Goal: Task Accomplishment & Management: Use online tool/utility

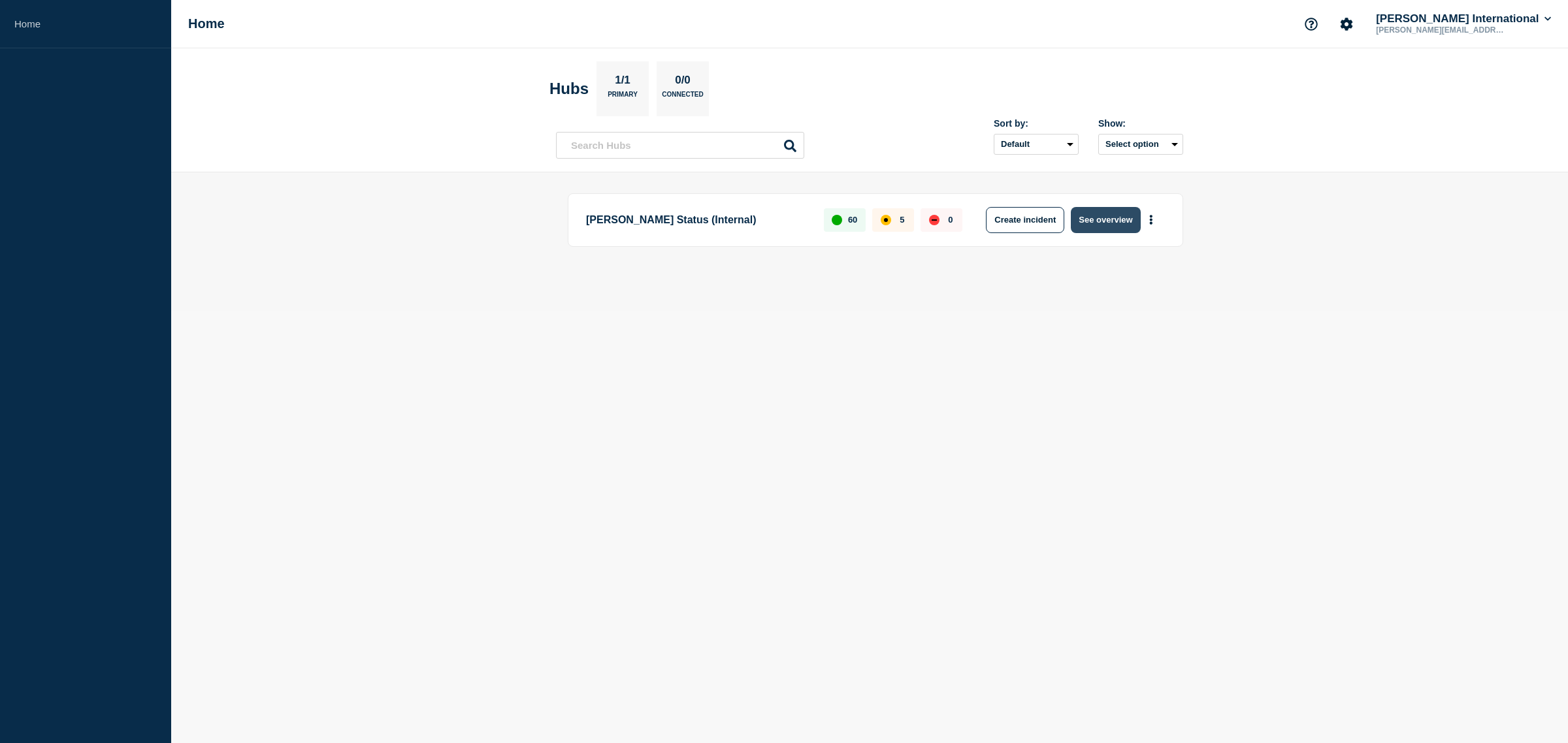
click at [1099, 219] on button "See overview" at bounding box center [1105, 220] width 69 height 26
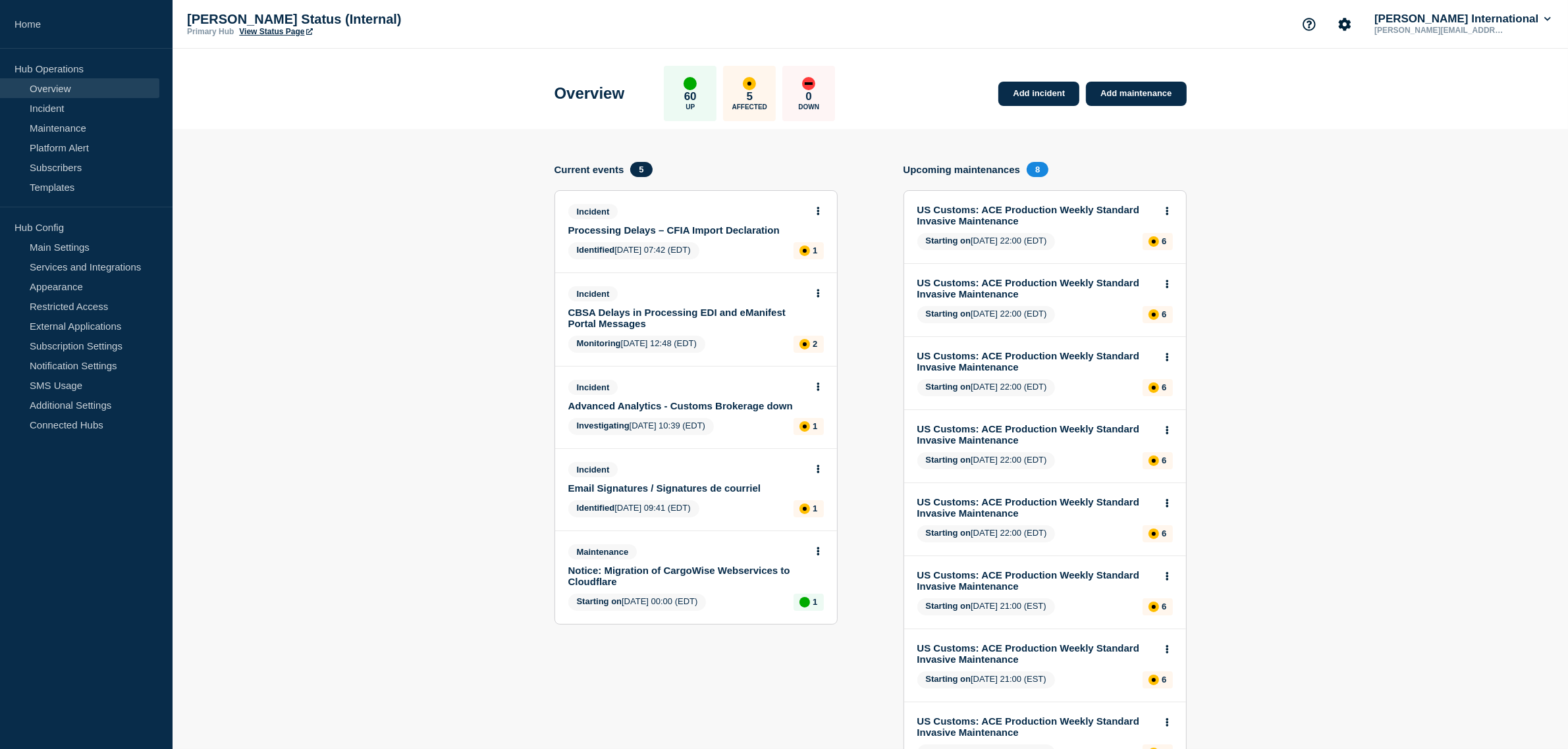
click at [730, 312] on link "CBSA Delays in Processing EDI and eManifest Portal Messages" at bounding box center [687, 318] width 238 height 22
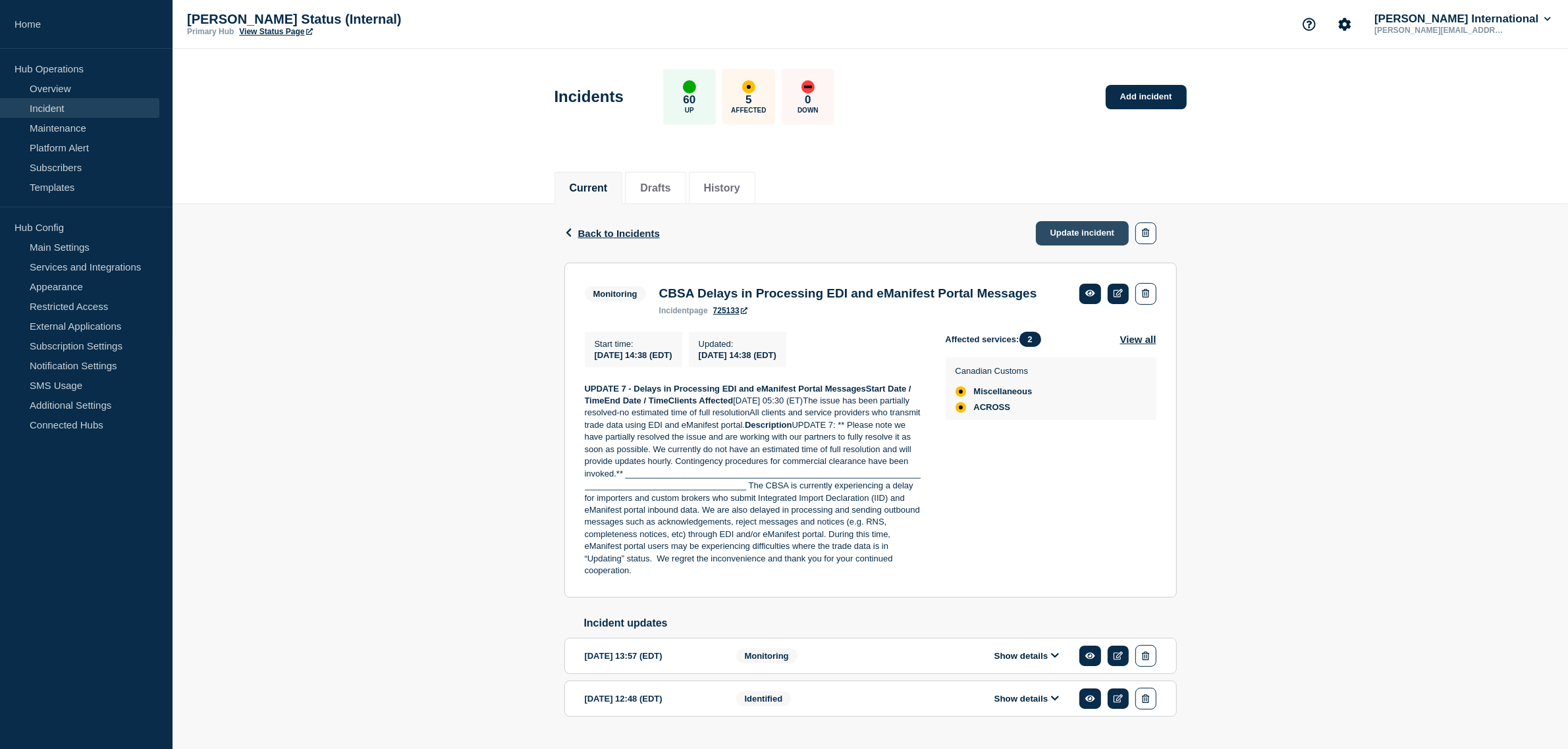
click at [1058, 228] on link "Update incident" at bounding box center [1082, 233] width 93 height 25
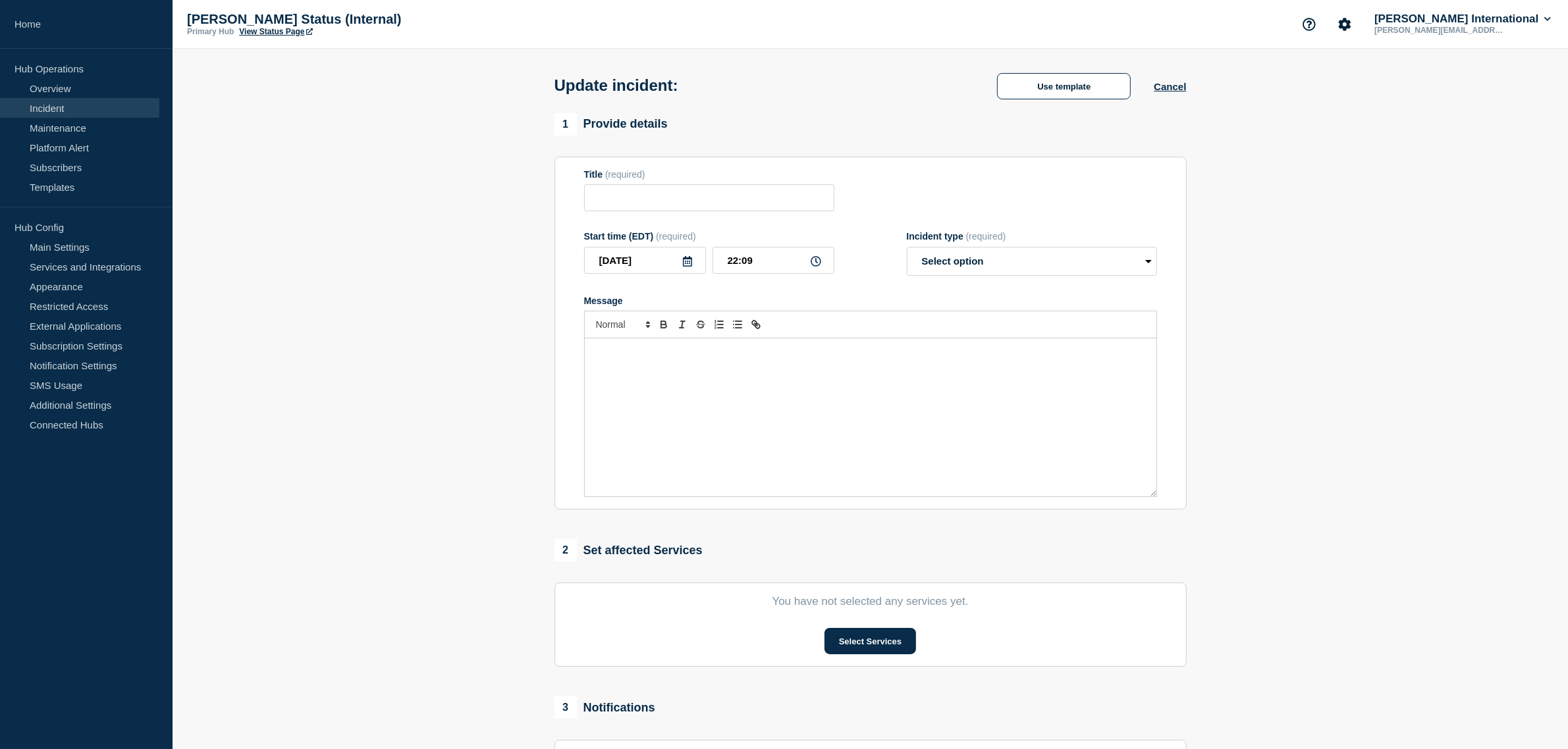
type input "CBSA Delays in Processing EDI and eManifest Portal Messages"
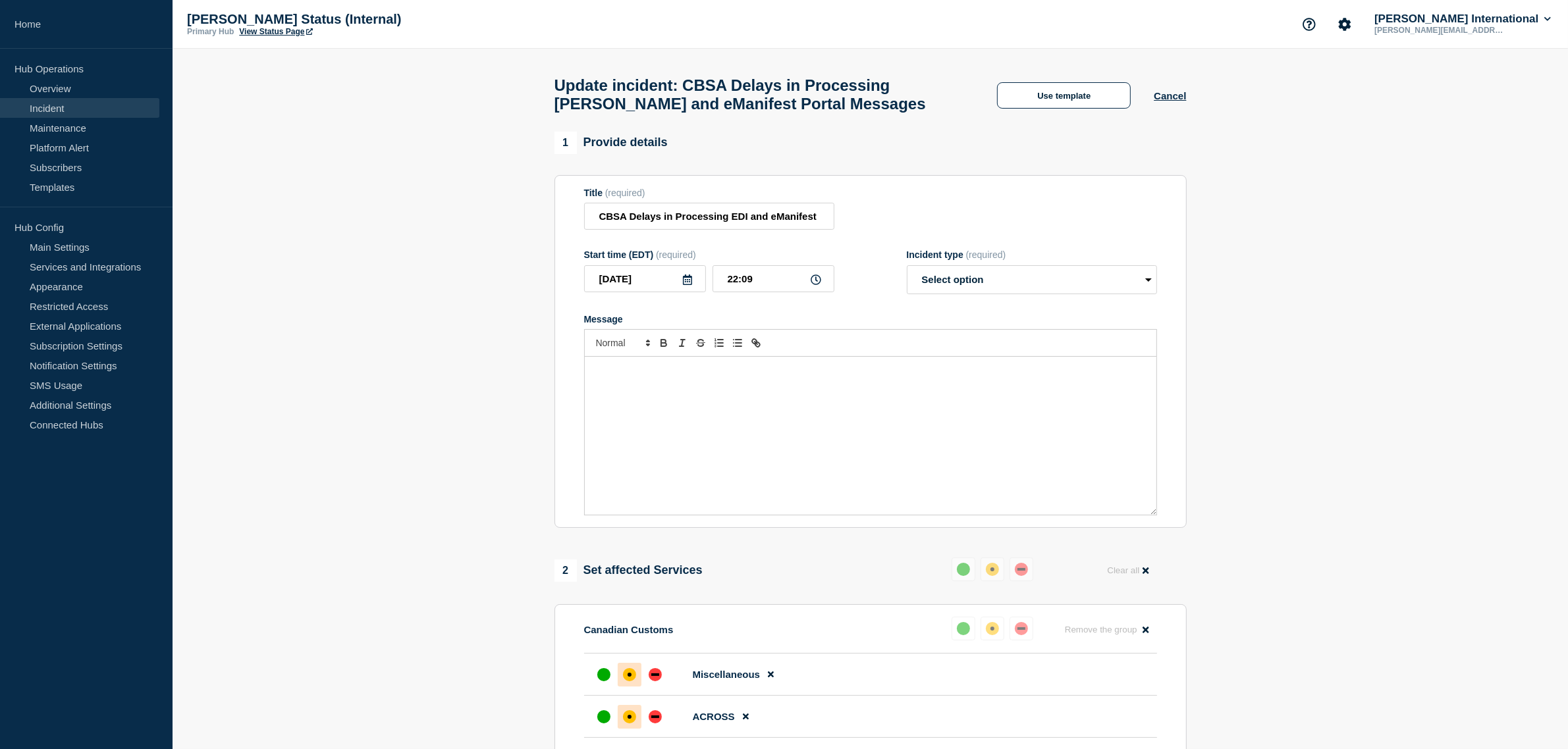
click at [630, 387] on div "Message" at bounding box center [871, 435] width 572 height 158
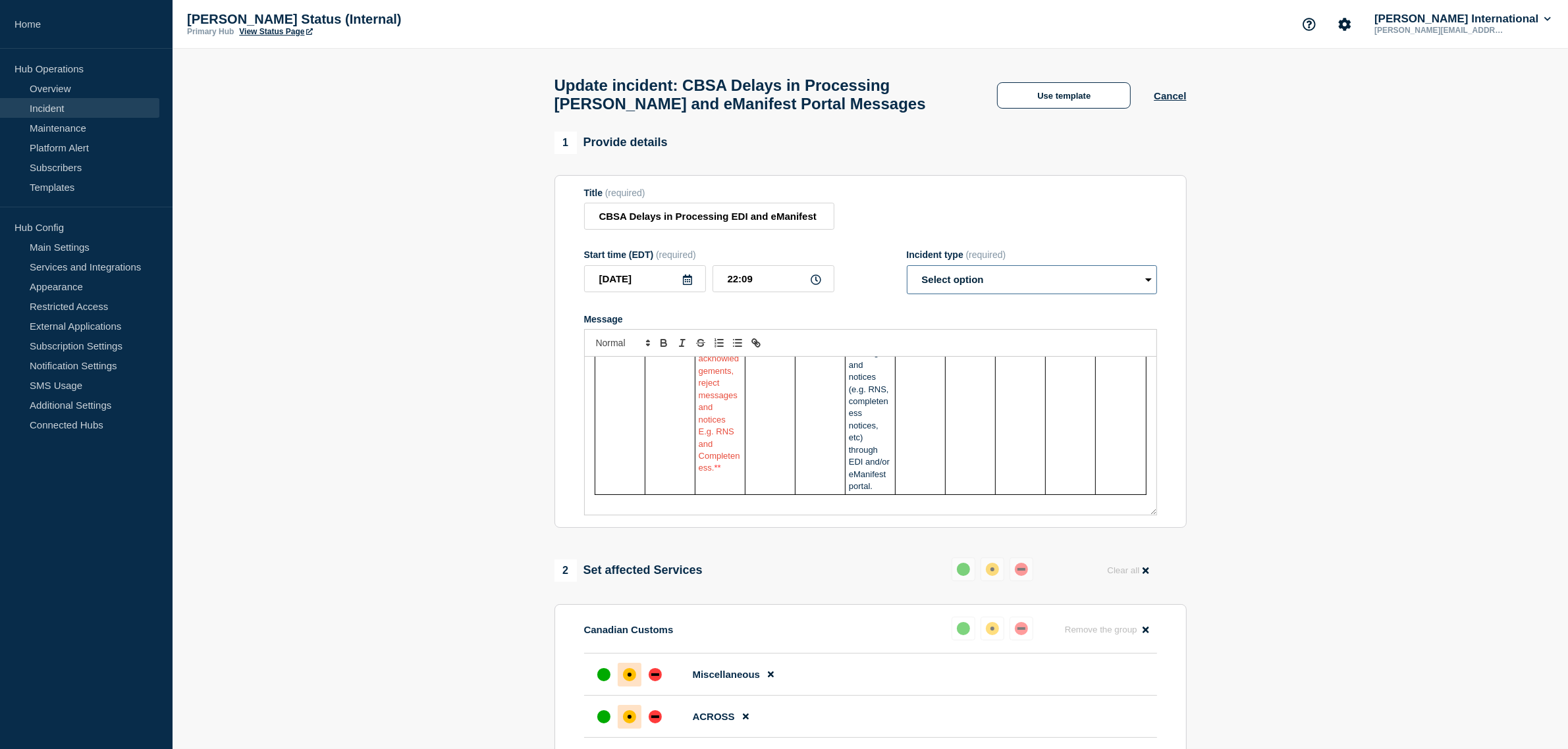
click at [984, 279] on select "Select option Investigating Identified Monitoring Resolved" at bounding box center [1032, 279] width 250 height 29
select select "resolved"
click at [907, 272] on select "Select option Investigating Identified Monitoring Resolved" at bounding box center [1032, 279] width 250 height 29
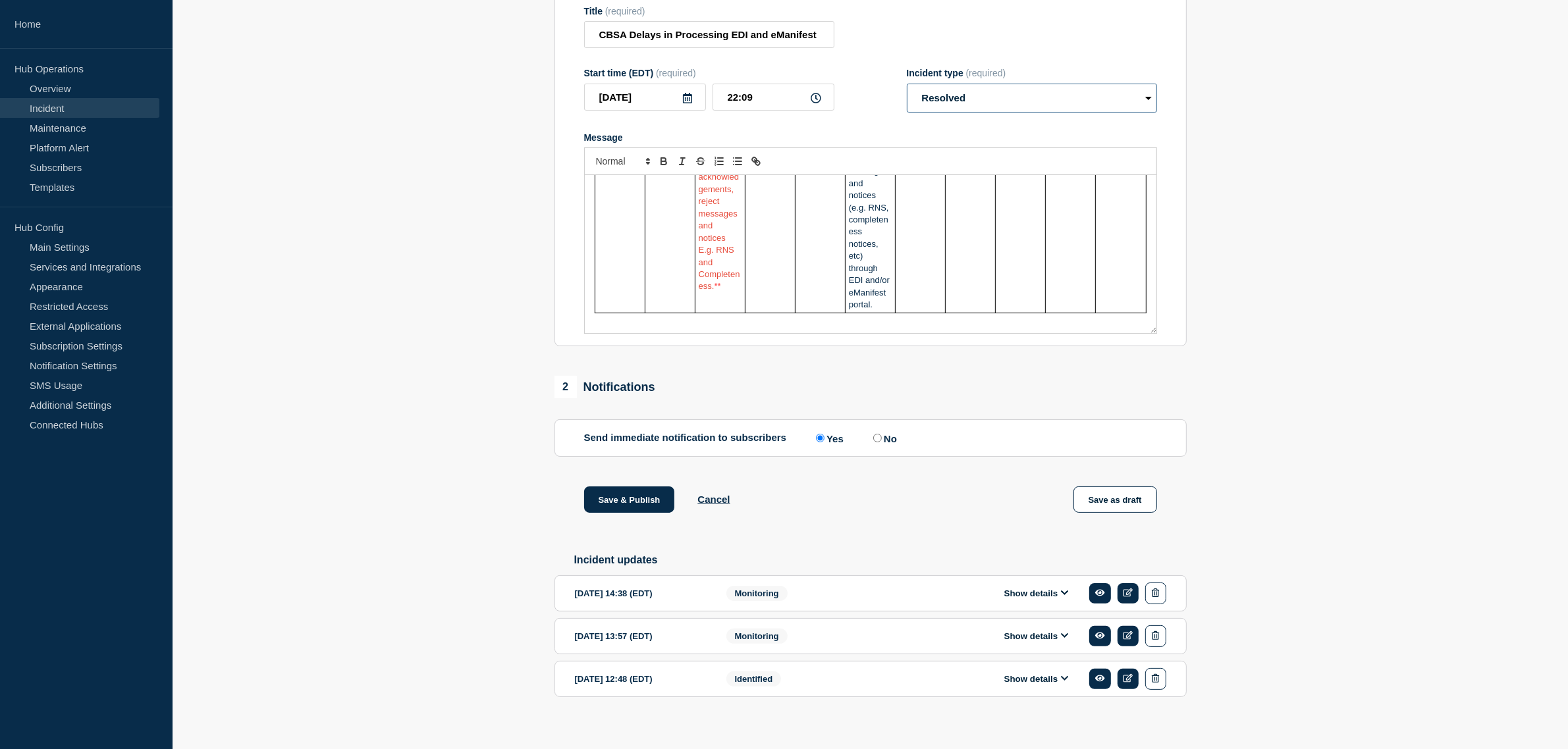
scroll to position [201, 0]
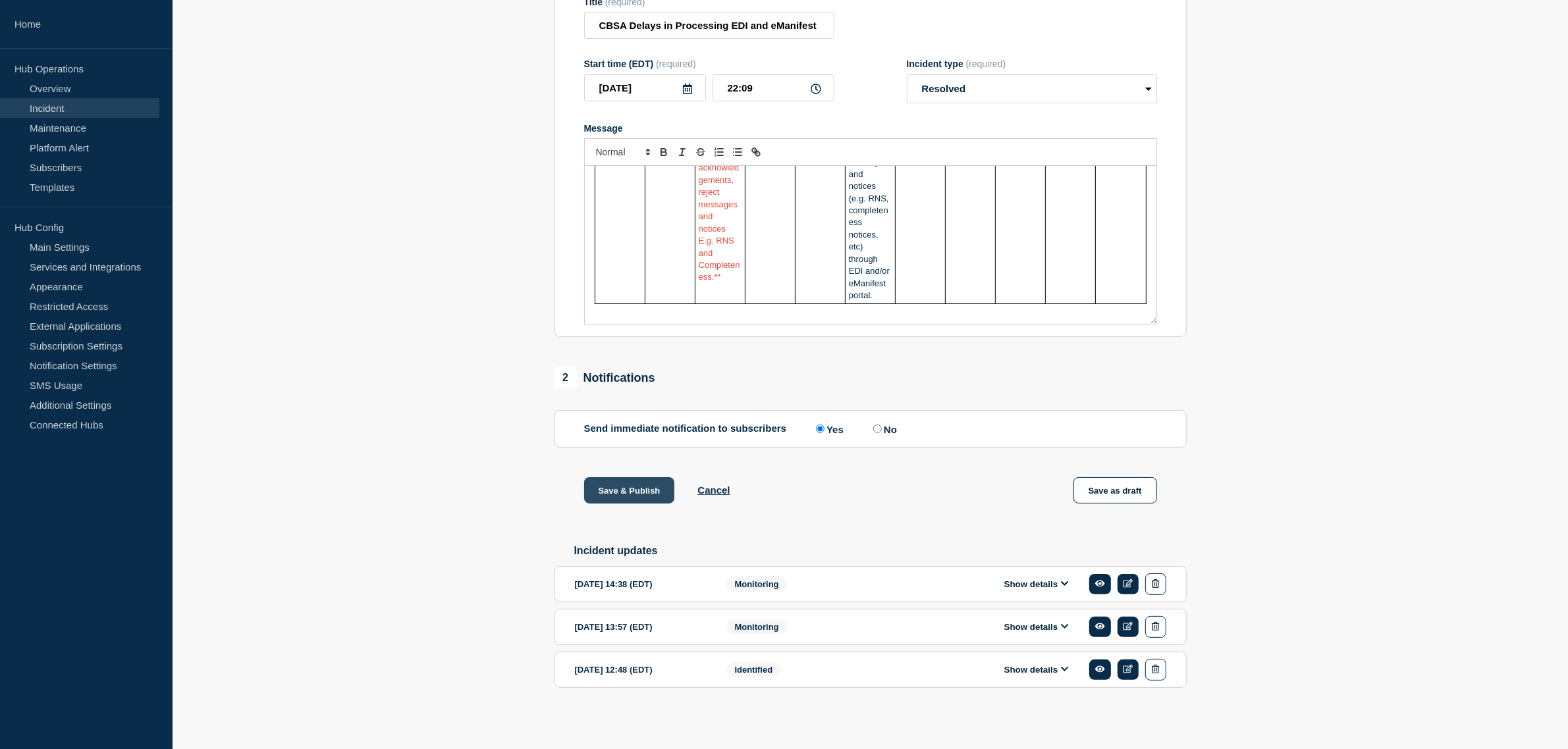
click at [642, 489] on button "Save & Publish" at bounding box center [629, 491] width 91 height 27
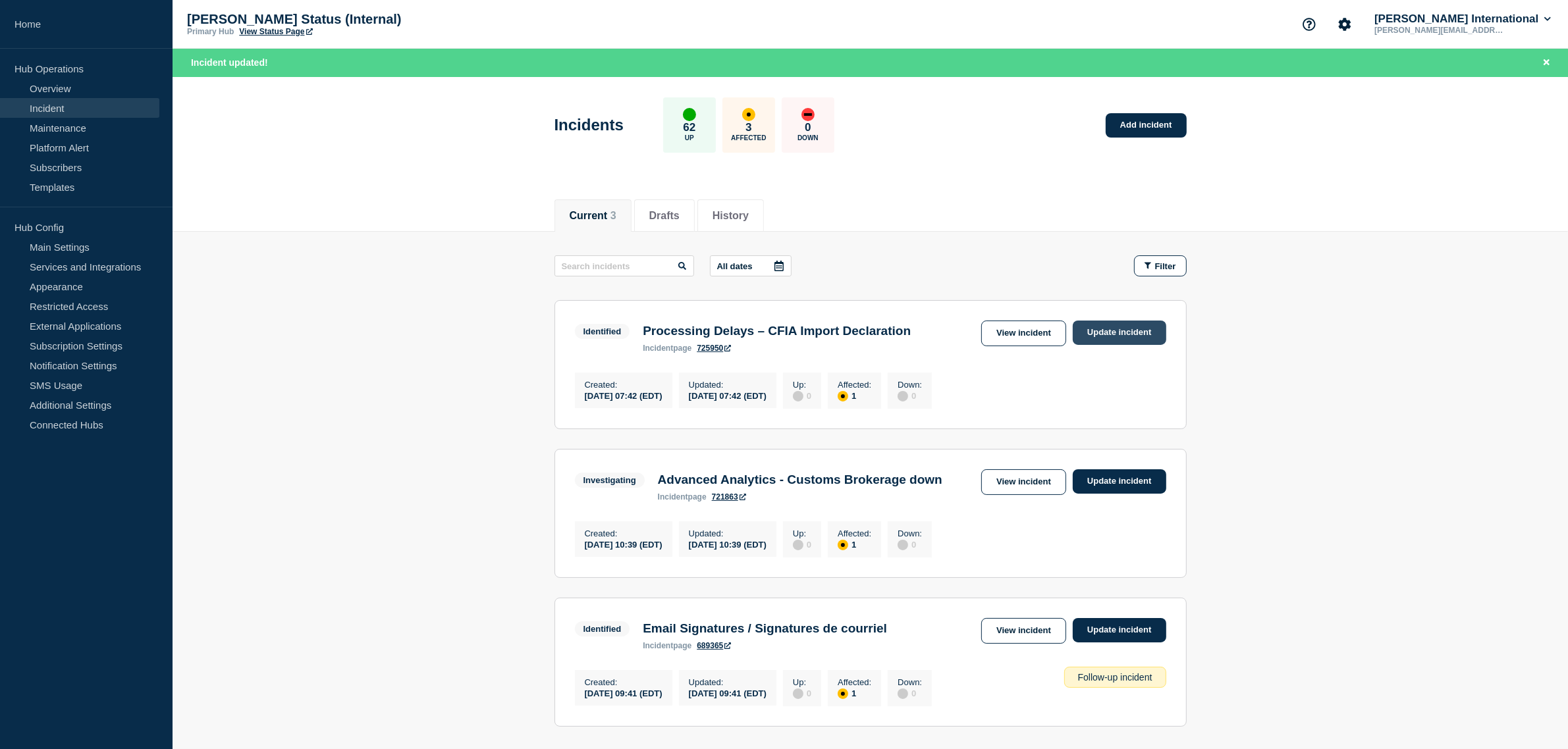
click at [1107, 331] on link "Update incident" at bounding box center [1119, 333] width 93 height 25
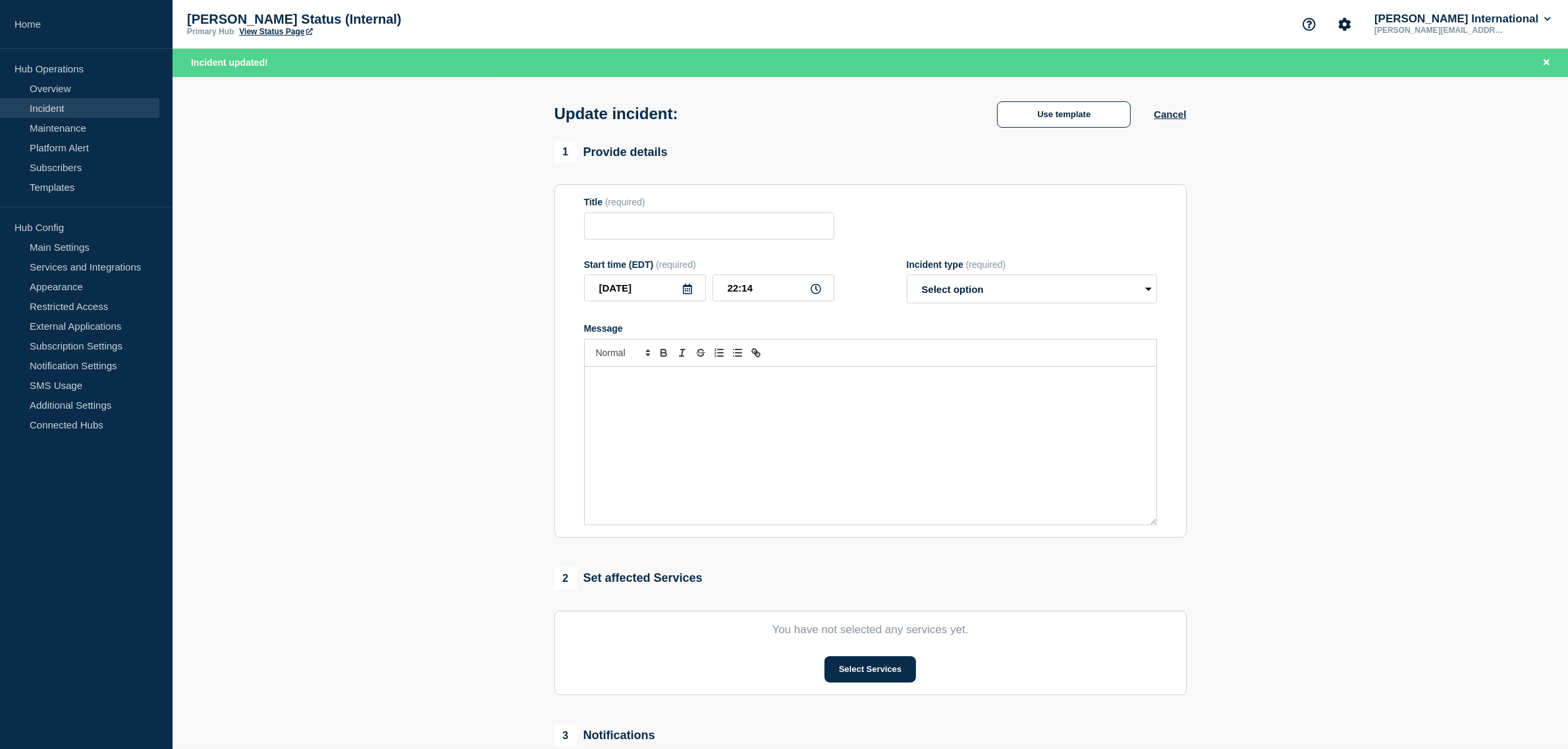
type input "Processing Delays – CFIA Import Declaration"
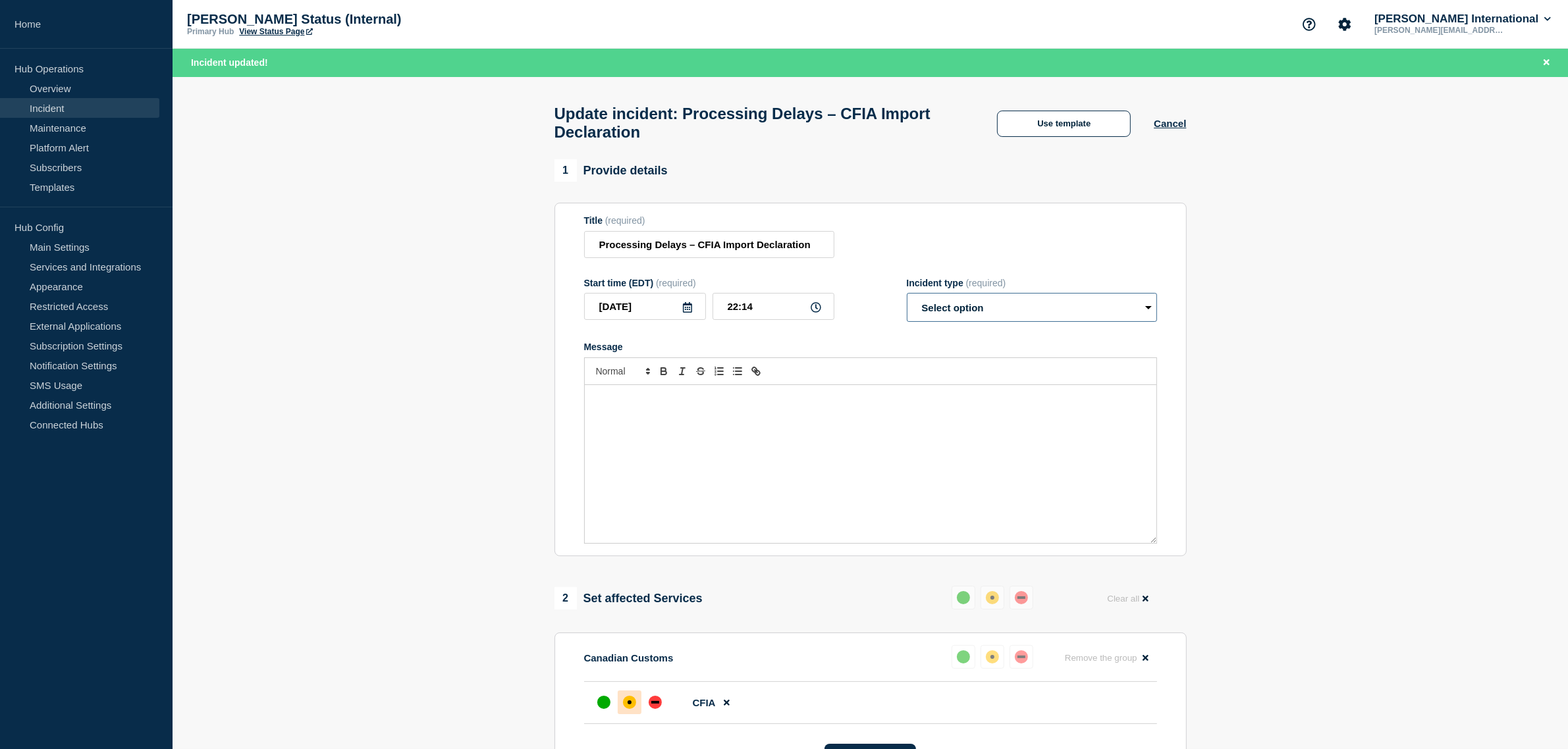
click at [989, 316] on select "Select option Investigating Identified Monitoring Resolved" at bounding box center [1032, 307] width 250 height 29
select select "resolved"
click at [907, 300] on select "Select option Investigating Identified Monitoring Resolved" at bounding box center [1032, 307] width 250 height 29
